Goal: Use online tool/utility: Utilize a website feature to perform a specific function

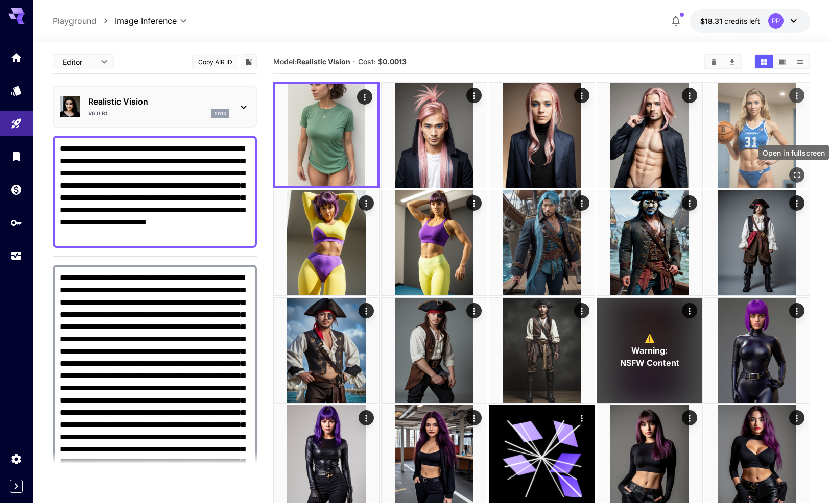
click at [795, 174] on icon "Open in fullscreen" at bounding box center [796, 175] width 10 height 10
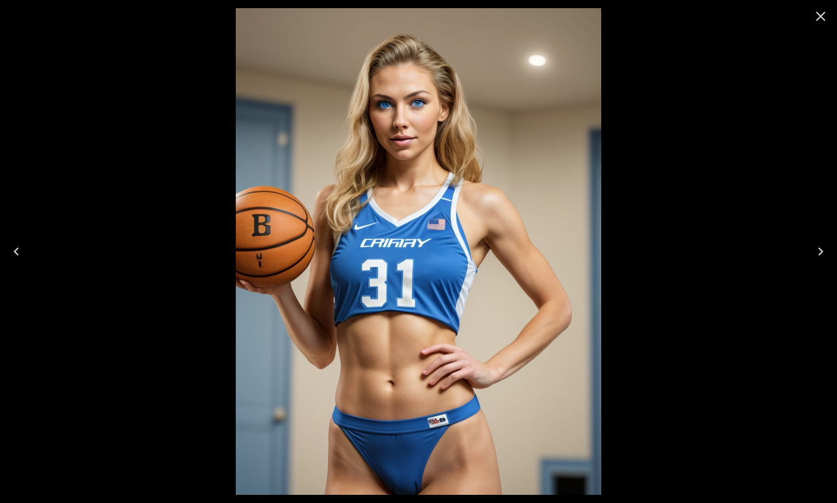
click at [817, 17] on icon "Close" at bounding box center [821, 16] width 16 height 16
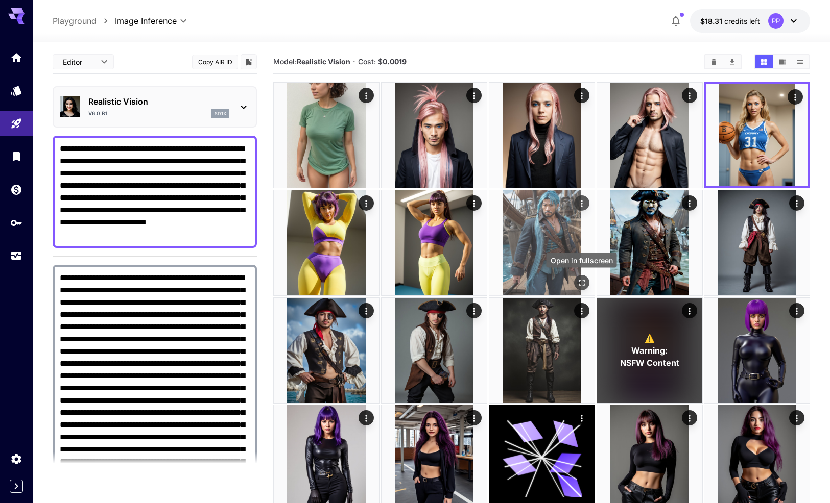
click at [581, 278] on icon "Open in fullscreen" at bounding box center [581, 282] width 10 height 10
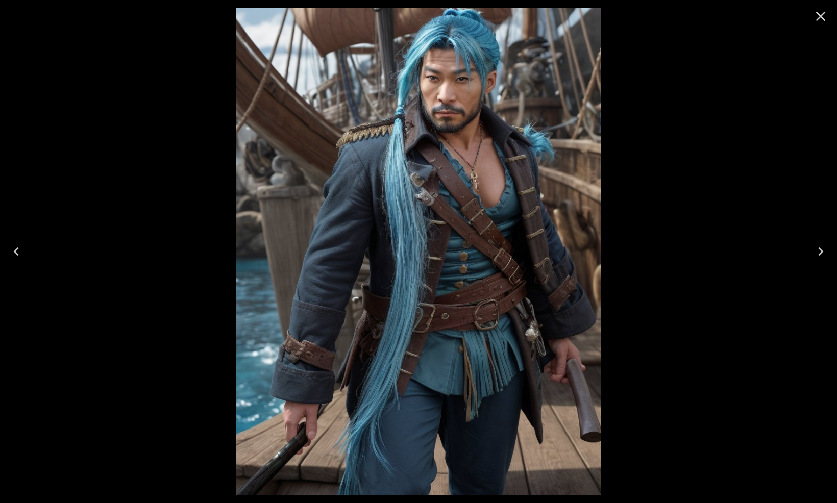
click at [827, 16] on icon "Close" at bounding box center [821, 16] width 16 height 16
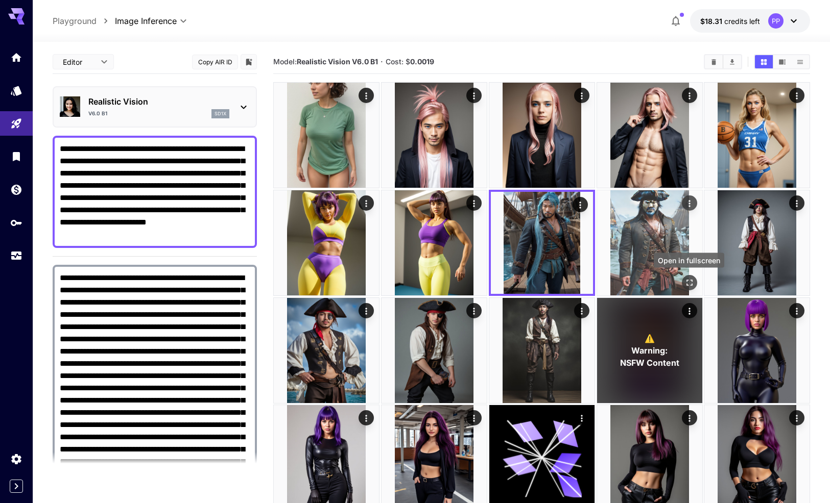
click at [684, 282] on icon "Open in fullscreen" at bounding box center [689, 282] width 10 height 10
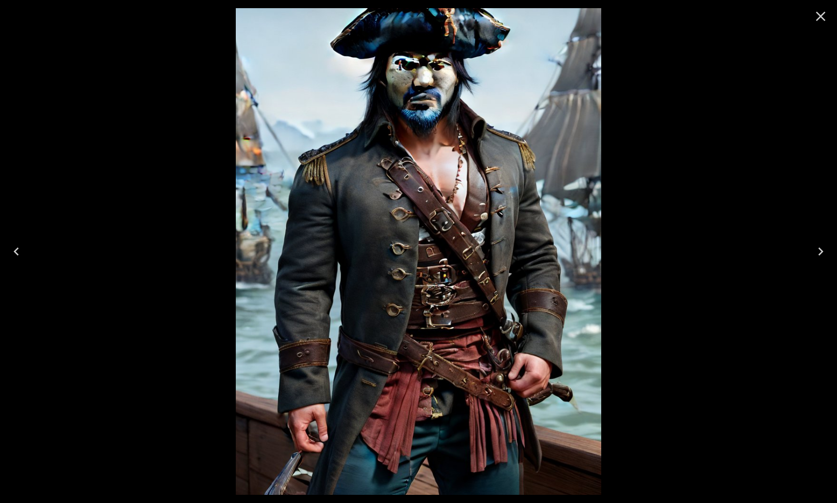
click at [818, 16] on icon "Close" at bounding box center [821, 16] width 16 height 16
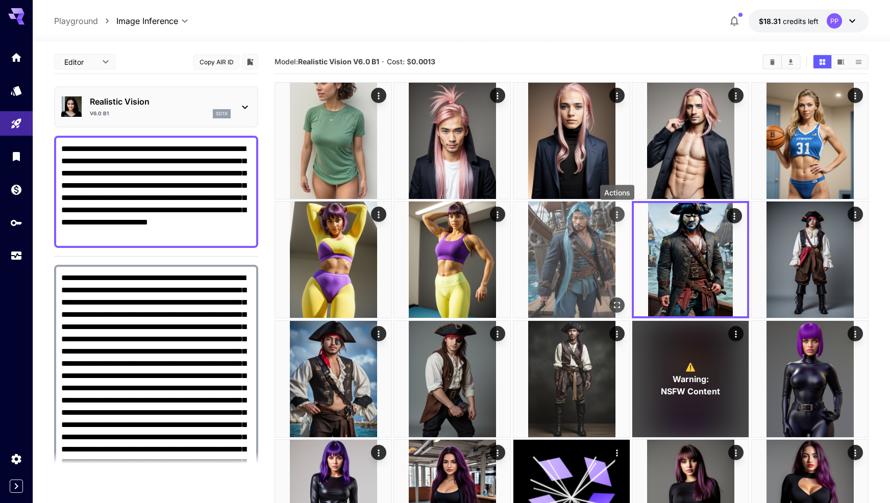
click at [620, 214] on icon "Actions" at bounding box center [617, 215] width 10 height 10
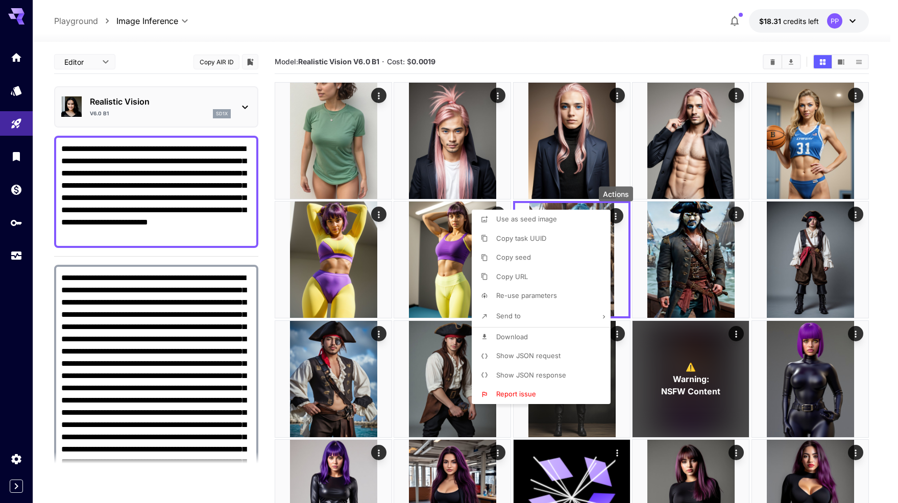
click at [523, 355] on span "Show JSON request" at bounding box center [528, 356] width 64 height 8
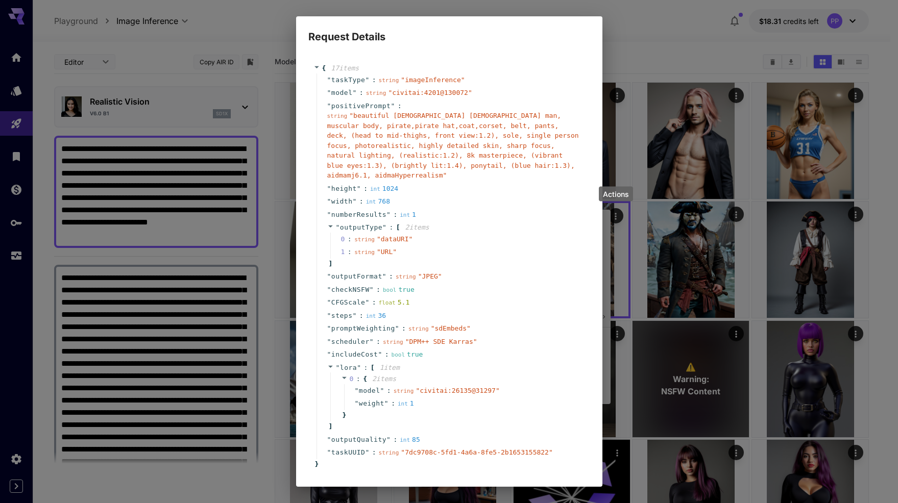
click at [413, 139] on div "string " beautiful [DEMOGRAPHIC_DATA] [DEMOGRAPHIC_DATA] man, muscular body, pi…" at bounding box center [453, 146] width 252 height 70
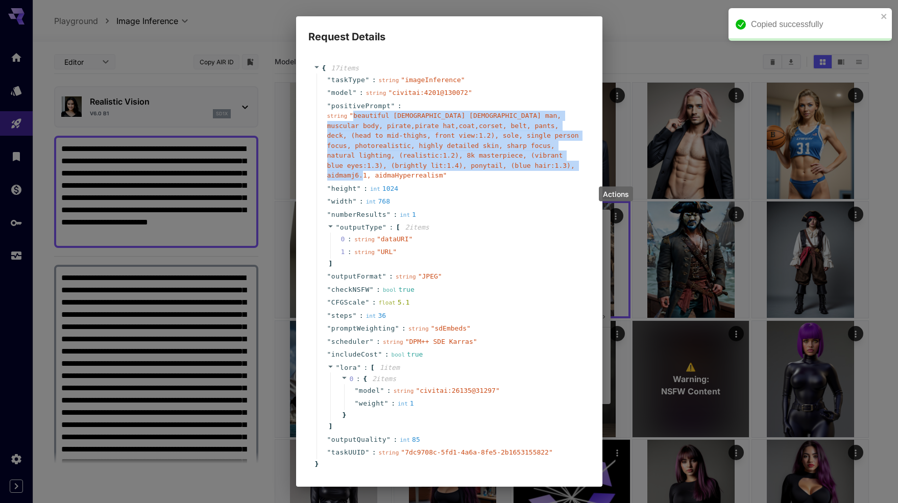
drag, startPoint x: 354, startPoint y: 115, endPoint x: 442, endPoint y: 175, distance: 106.1
click at [442, 175] on span "" beautiful [DEMOGRAPHIC_DATA] [DEMOGRAPHIC_DATA] man, muscular body, pirate,pi…" at bounding box center [453, 145] width 252 height 67
copy span "beautiful [DEMOGRAPHIC_DATA] [DEMOGRAPHIC_DATA] man, muscular body, pirate,pira…"
